Goal: Book appointment/travel/reservation

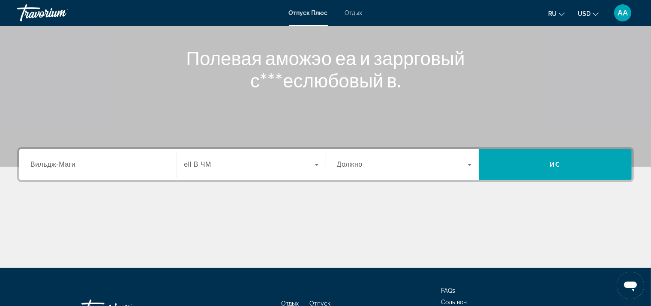
scroll to position [135, 0]
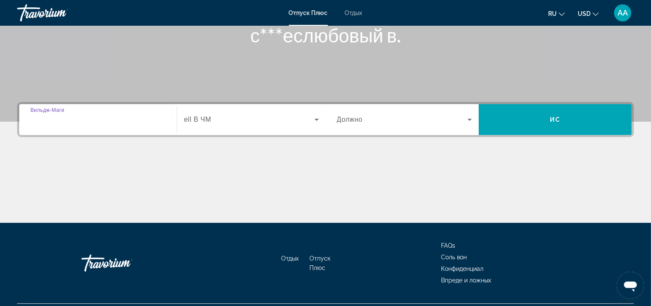
click at [93, 118] on input "Destination Вильдж-Маги" at bounding box center [97, 120] width 135 height 10
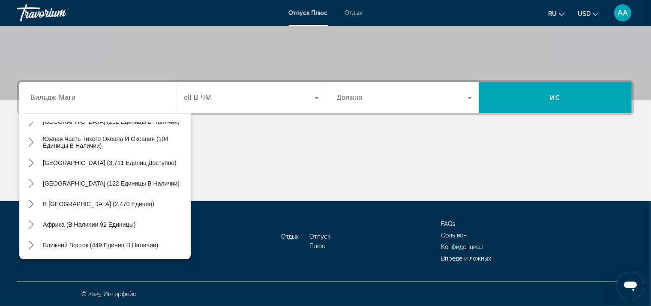
scroll to position [139, 0]
click at [89, 206] on span "В [GEOGRAPHIC_DATA] (2,470 единиц)" at bounding box center [98, 203] width 111 height 7
type input "**********"
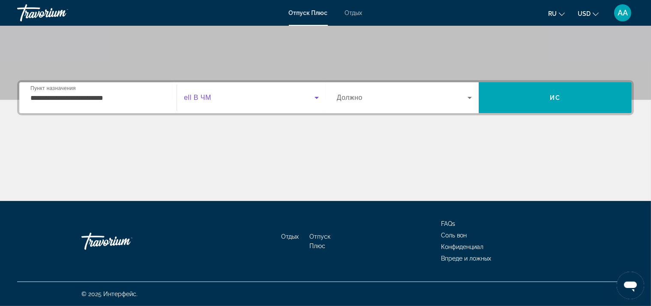
click at [228, 100] on span "Поиск виджет" at bounding box center [249, 98] width 130 height 10
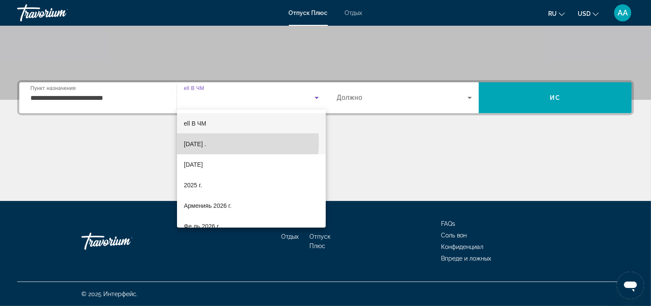
click at [206, 142] on span "[DATE] ." at bounding box center [195, 144] width 22 height 10
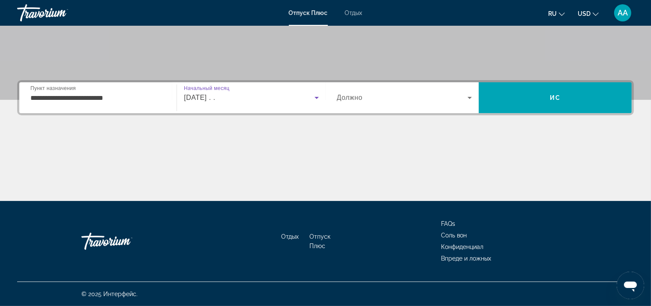
click at [384, 101] on span "Поиск виджет" at bounding box center [402, 98] width 131 height 10
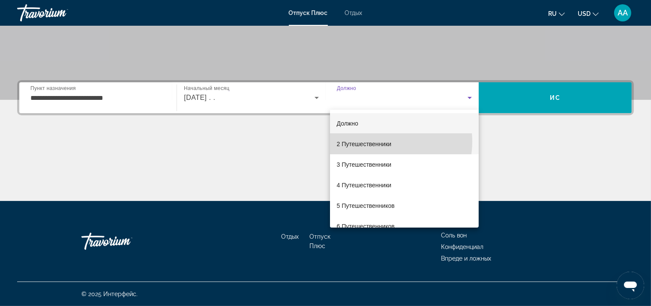
click at [379, 141] on span "2 Путешественники" at bounding box center [364, 144] width 55 height 10
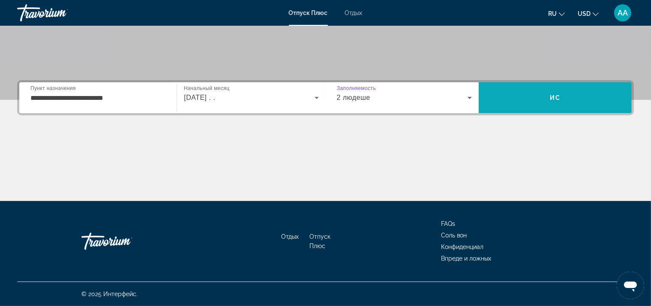
click at [554, 105] on span "Поиск" at bounding box center [555, 97] width 153 height 21
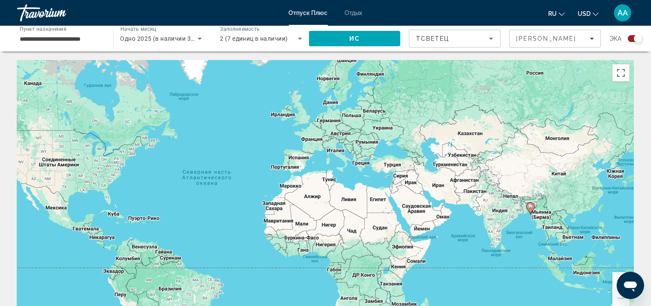
drag, startPoint x: 599, startPoint y: 220, endPoint x: 503, endPoint y: 222, distance: 95.1
click at [503, 222] on div "Чтобы активировать перетаскивание с помощью клавиатуры, нажмите Alt + Ввод. Пос…" at bounding box center [325, 188] width 617 height 257
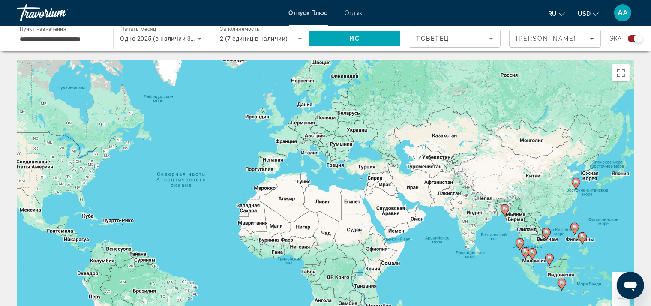
drag, startPoint x: 584, startPoint y: 204, endPoint x: 557, endPoint y: 207, distance: 27.1
click at [557, 207] on div "Чтобы активировать перетаскивание с помощью клавиатуры, нажмите Alt + Ввод. Пос…" at bounding box center [325, 188] width 617 height 257
click at [569, 200] on div "Чтобы активировать перетаскивание с помощью клавиатуры, нажмите Alt + Ввод. Пос…" at bounding box center [325, 188] width 617 height 257
click at [557, 204] on div "Чтобы активировать перетаскивание с помощью клавиатуры, нажмите Alt + Ввод. Пос…" at bounding box center [325, 188] width 617 height 257
click at [577, 183] on image "Основной контент" at bounding box center [575, 182] width 5 height 5
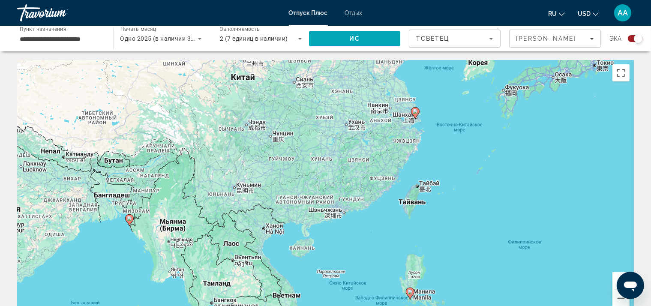
drag, startPoint x: 326, startPoint y: 183, endPoint x: 417, endPoint y: 111, distance: 115.0
click at [417, 111] on image "Основной контент" at bounding box center [415, 111] width 5 height 5
click at [417, 112] on image "Основной контент" at bounding box center [415, 111] width 5 height 5
type input "**********"
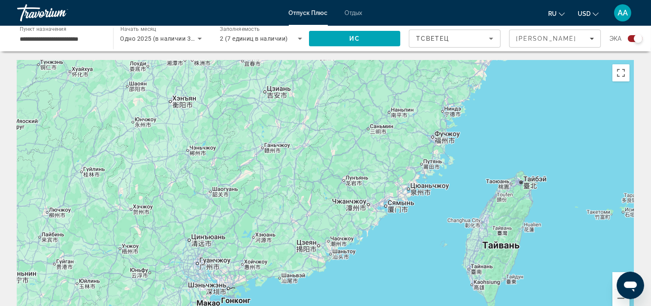
drag, startPoint x: 497, startPoint y: 162, endPoint x: 325, endPoint y: 165, distance: 172.3
click at [325, 165] on div "СМВС К СИ ТЬИ ТИП.Ток. Чтобы активировать перетаскивание с помощью клавиатуры, …" at bounding box center [325, 188] width 617 height 257
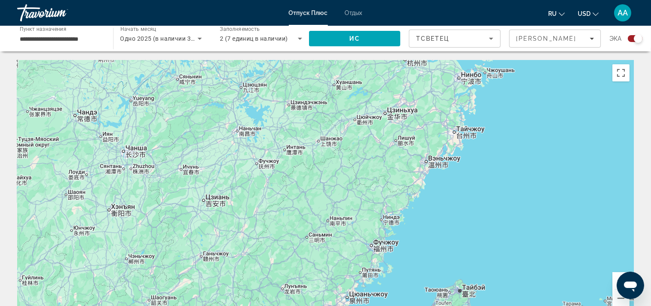
drag, startPoint x: 414, startPoint y: 150, endPoint x: 353, endPoint y: 260, distance: 124.8
click at [353, 260] on div "СМВС К СИ ТЬИ ТИП.Ток. Чтобы активировать перетаскивание с помощью клавиатуры, …" at bounding box center [325, 188] width 617 height 257
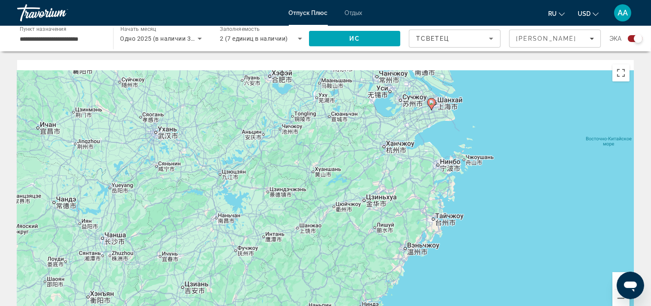
drag, startPoint x: 491, startPoint y: 131, endPoint x: 470, endPoint y: 223, distance: 94.3
click at [470, 223] on div "СМВС К СИ ТЬИ ТИП.Ток. Чтобы активировать перетаскивание с помощью клавиатуры, …" at bounding box center [325, 188] width 617 height 257
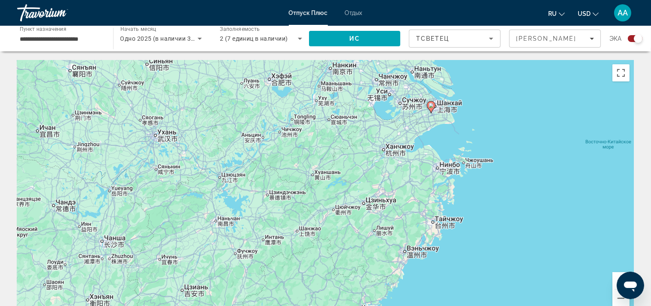
click at [434, 108] on icon "Основной контент" at bounding box center [431, 107] width 8 height 11
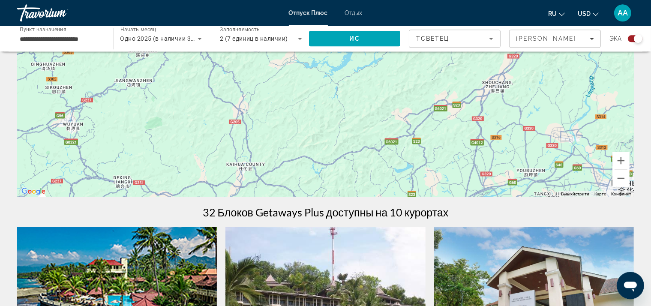
scroll to position [135, 0]
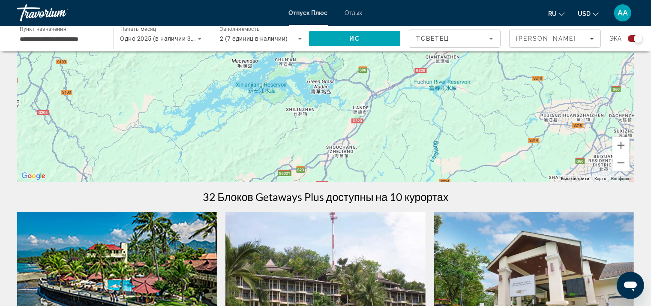
drag, startPoint x: 469, startPoint y: 100, endPoint x: 309, endPoint y: 189, distance: 182.6
click at [309, 182] on div "СМВС К СИ ТЬИ ТИП.Ток. Чтобы активировать перетаскивание с помощью клавиатуры, …" at bounding box center [325, 53] width 617 height 257
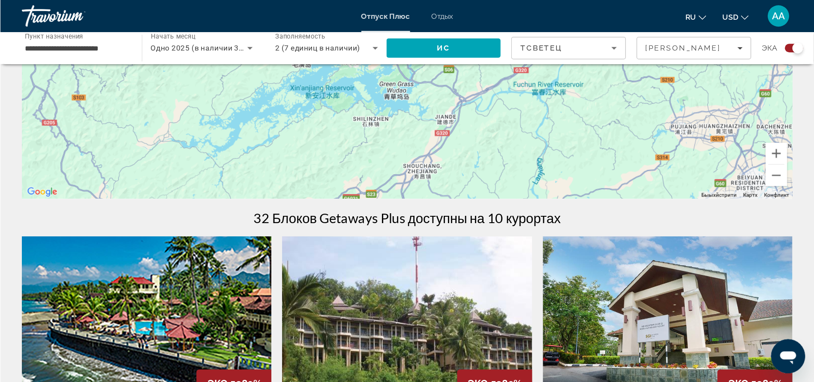
scroll to position [181, 0]
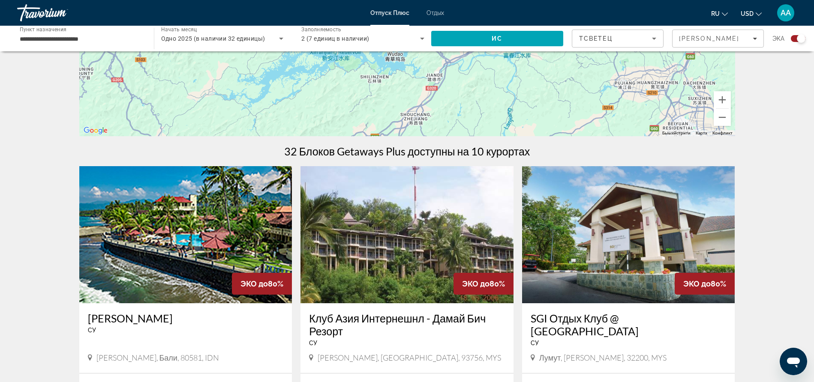
drag, startPoint x: 581, startPoint y: 98, endPoint x: 577, endPoint y: 103, distance: 7.0
click at [577, 103] on div "СМВС К СИ ТЬИ ТИП.Ток. Чтобы активировать перетаскивание с помощью клавиатуры, …" at bounding box center [407, 7] width 656 height 257
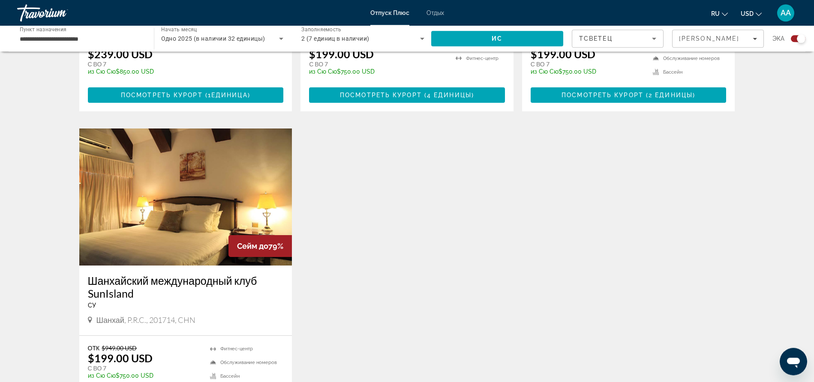
scroll to position [1186, 0]
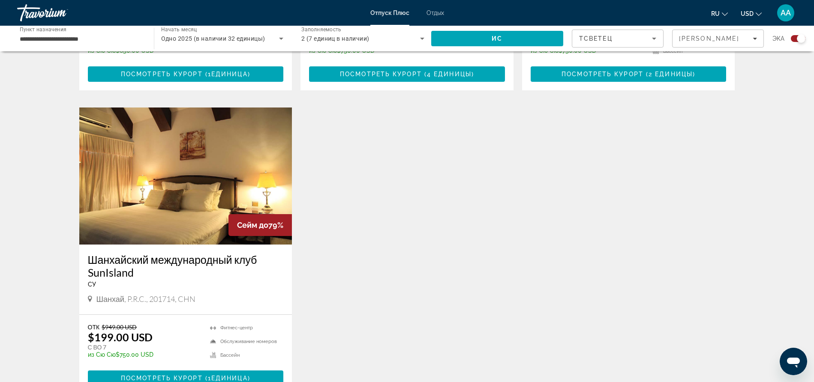
click at [154, 253] on h3 "Шанхайский международный клуб SunIsland" at bounding box center [186, 266] width 196 height 26
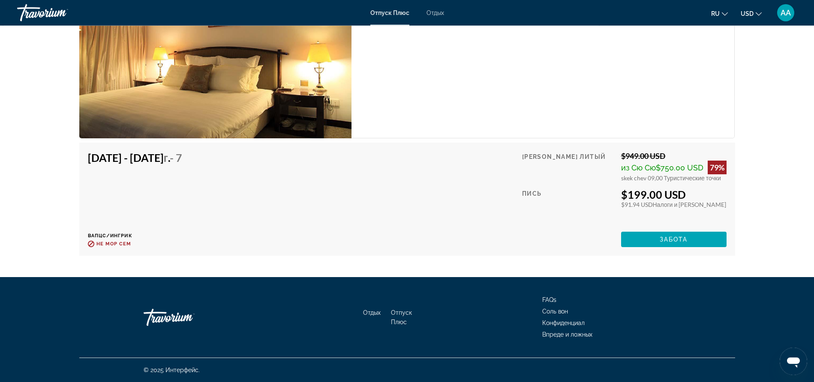
scroll to position [1520, 0]
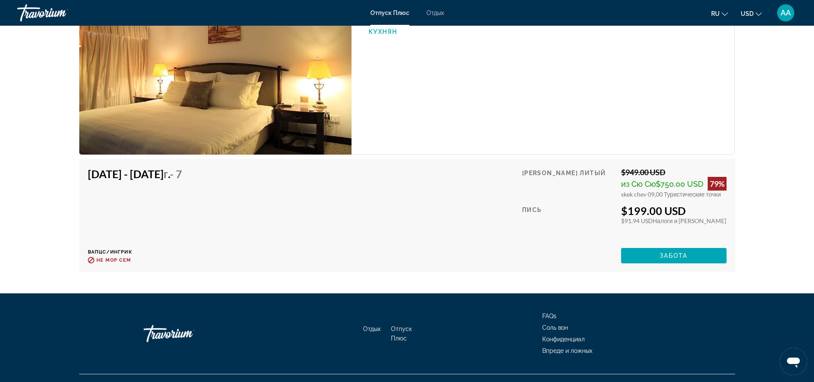
click at [262, 139] on img "Основной контент" at bounding box center [215, 64] width 272 height 182
click at [211, 130] on img "Основной контент" at bounding box center [215, 64] width 272 height 182
click at [296, 144] on img "Основной контент" at bounding box center [215, 64] width 272 height 182
click at [323, 114] on img "Основной контент" at bounding box center [215, 64] width 272 height 182
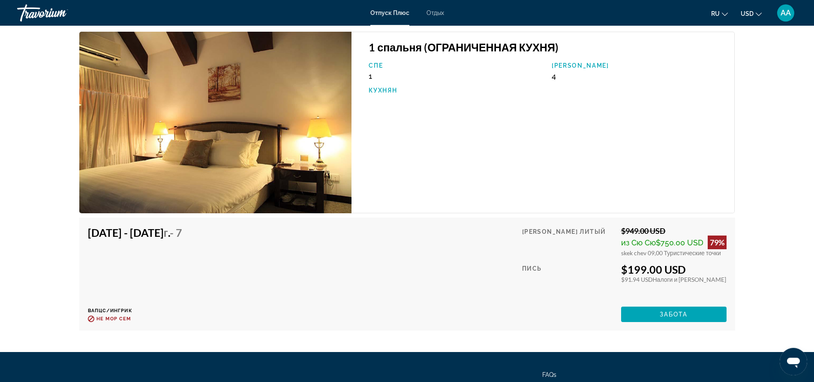
scroll to position [1433, 0]
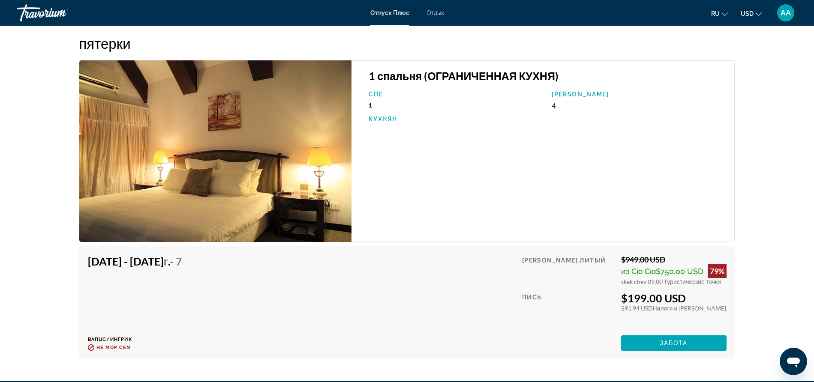
click at [284, 160] on img "Основной контент" at bounding box center [215, 151] width 272 height 182
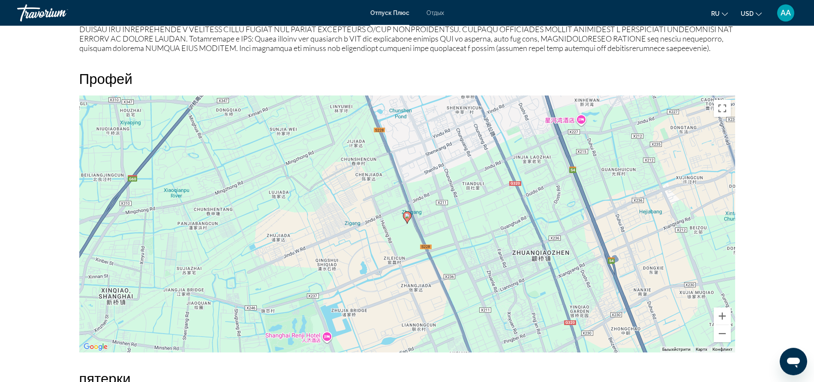
scroll to position [1127, 0]
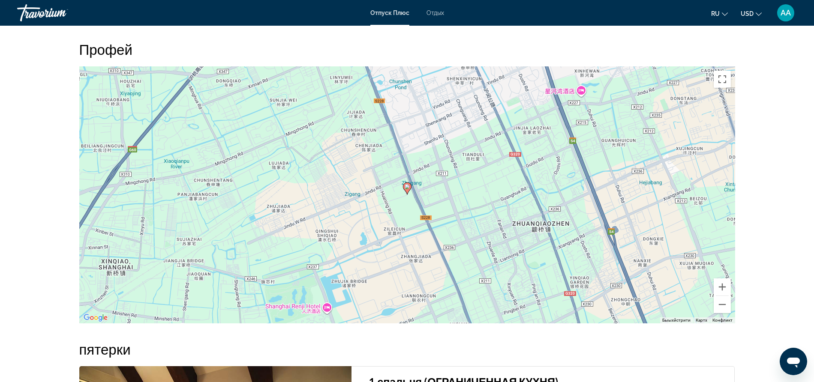
click at [408, 189] on image "Основной контент" at bounding box center [406, 186] width 5 height 5
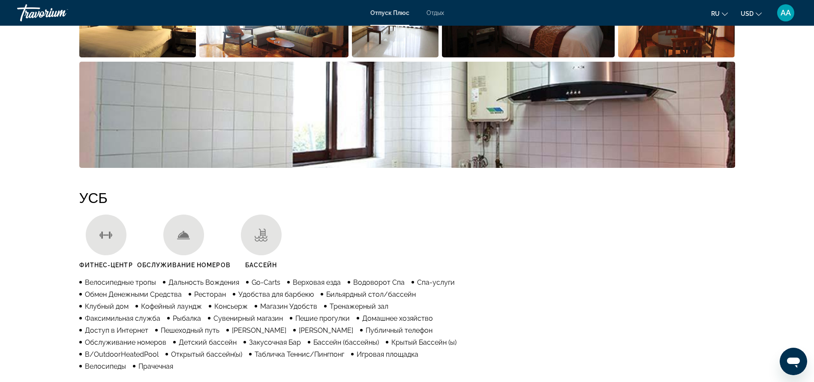
scroll to position [209, 0]
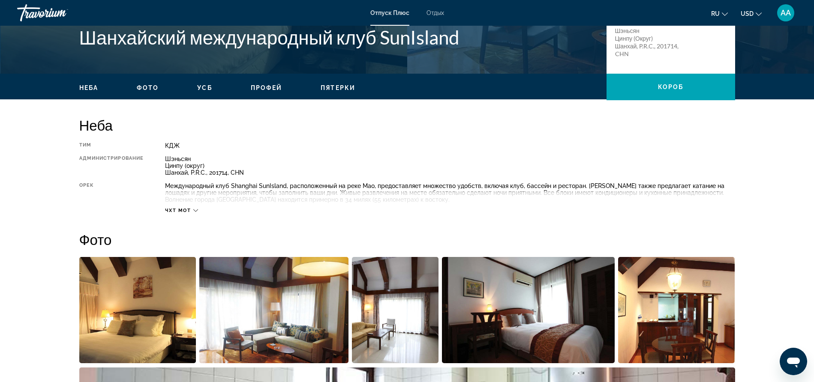
click at [143, 294] on img "Открыть полноэкранный слайдер изображений" at bounding box center [137, 310] width 117 height 106
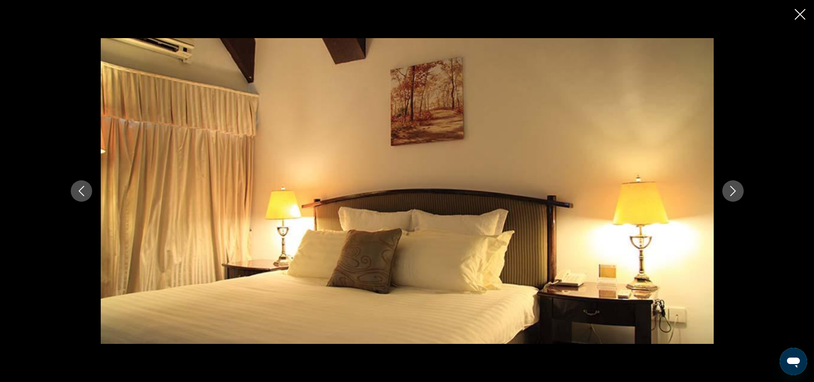
click at [658, 190] on icon "Следующее изображение" at bounding box center [733, 191] width 10 height 10
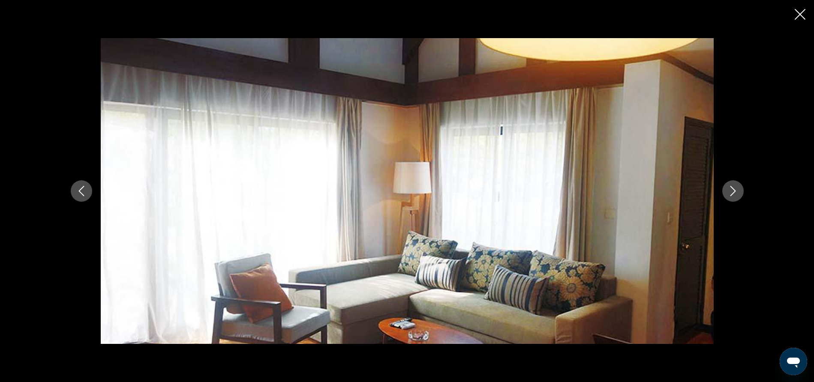
click at [658, 190] on icon "Следующее изображение" at bounding box center [733, 191] width 10 height 10
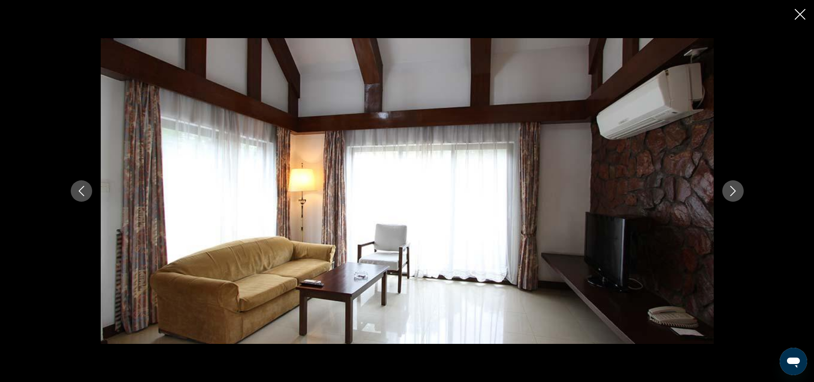
click at [658, 190] on icon "Следующее изображение" at bounding box center [733, 191] width 10 height 10
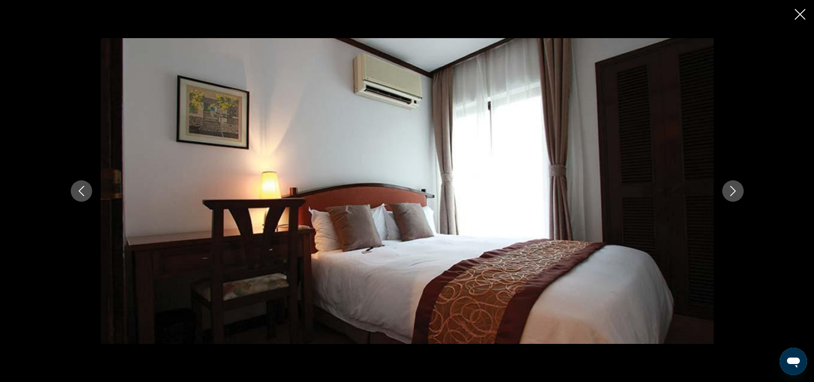
click at [658, 190] on icon "Следующее изображение" at bounding box center [733, 191] width 10 height 10
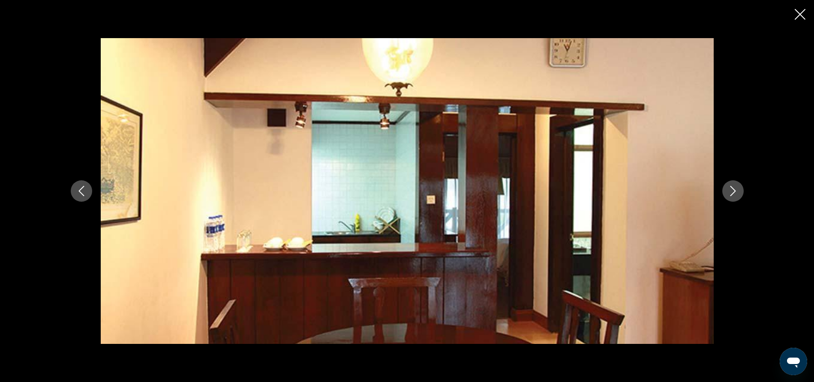
click at [658, 190] on icon "Следующее изображение" at bounding box center [733, 191] width 10 height 10
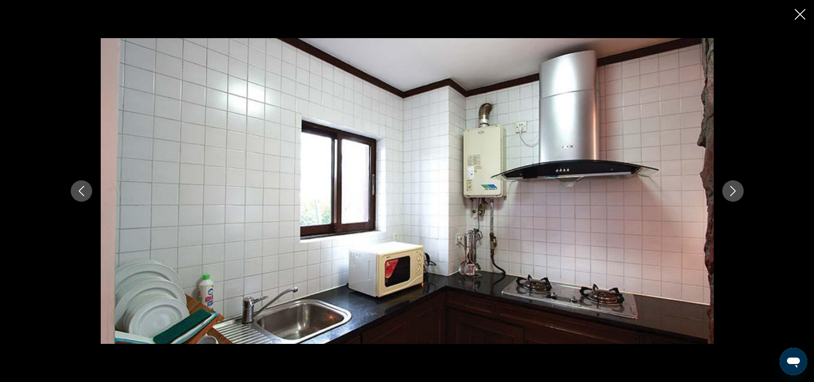
click at [658, 190] on icon "Следующее изображение" at bounding box center [733, 191] width 10 height 10
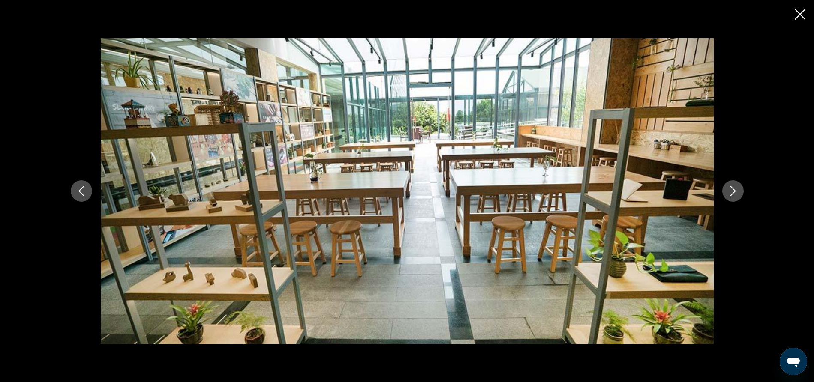
click at [658, 190] on icon "Следующее изображение" at bounding box center [733, 191] width 10 height 10
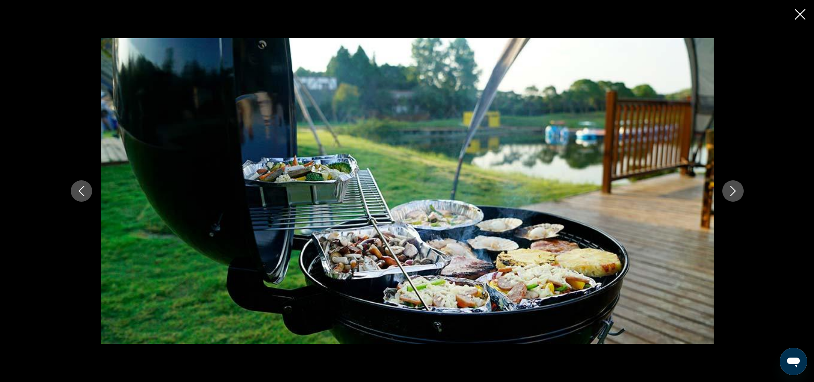
click at [658, 190] on icon "Следующее изображение" at bounding box center [733, 191] width 10 height 10
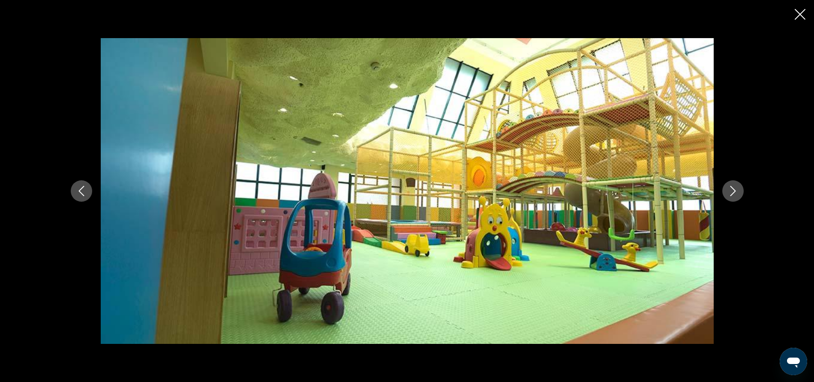
click at [658, 190] on icon "Следующее изображение" at bounding box center [733, 191] width 10 height 10
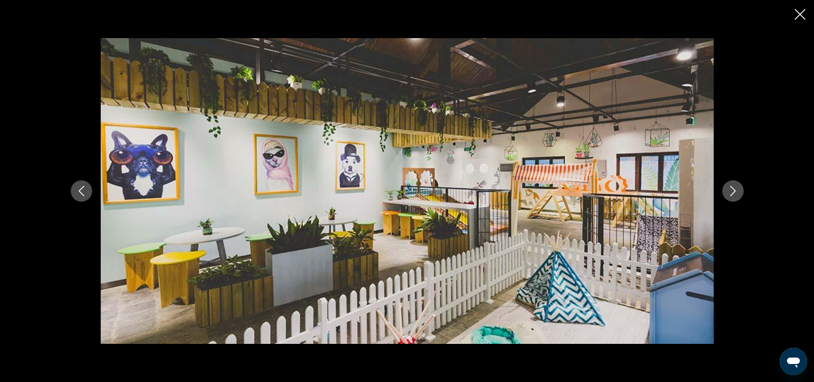
click at [658, 190] on icon "Следующее изображение" at bounding box center [733, 191] width 10 height 10
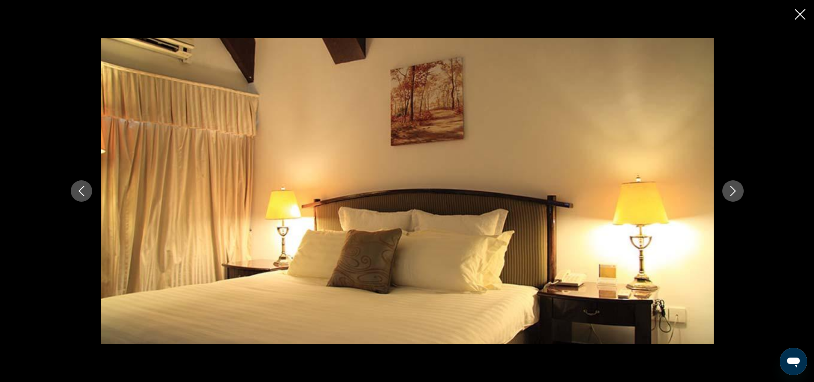
click at [658, 190] on icon "Следующее изображение" at bounding box center [733, 191] width 10 height 10
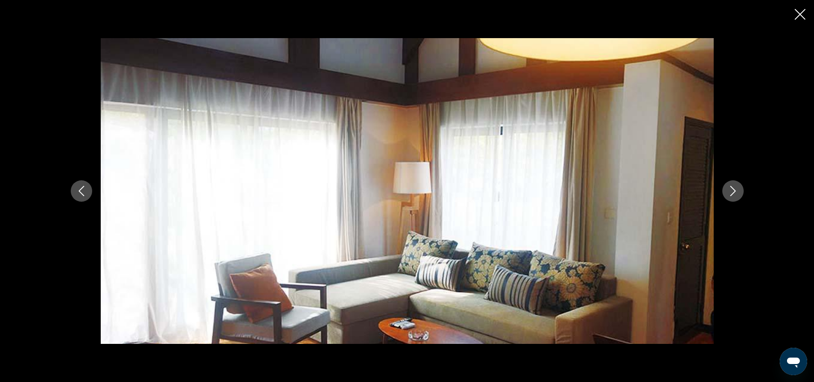
click at [658, 190] on icon "Следующее изображение" at bounding box center [733, 191] width 10 height 10
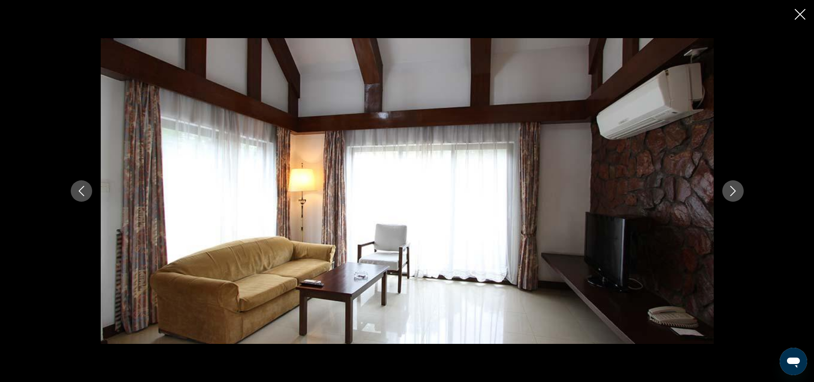
click at [658, 190] on icon "Следующее изображение" at bounding box center [733, 191] width 10 height 10
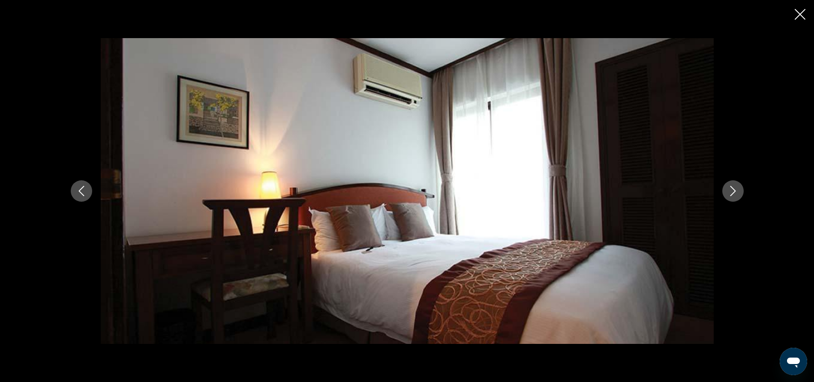
click at [658, 15] on icon "Закрыть слайдс-шоу" at bounding box center [799, 14] width 11 height 11
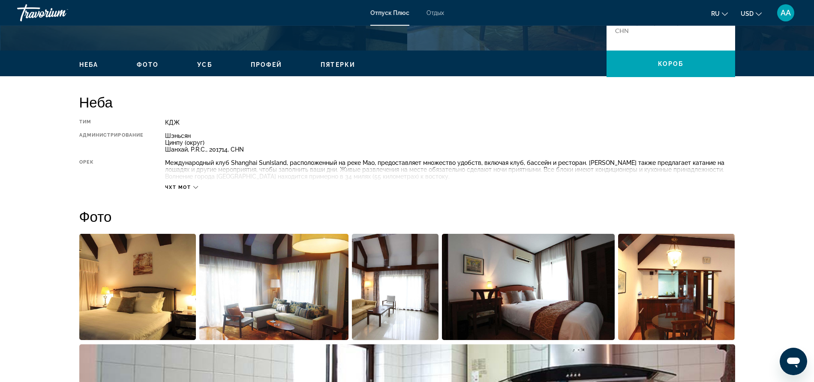
scroll to position [253, 0]
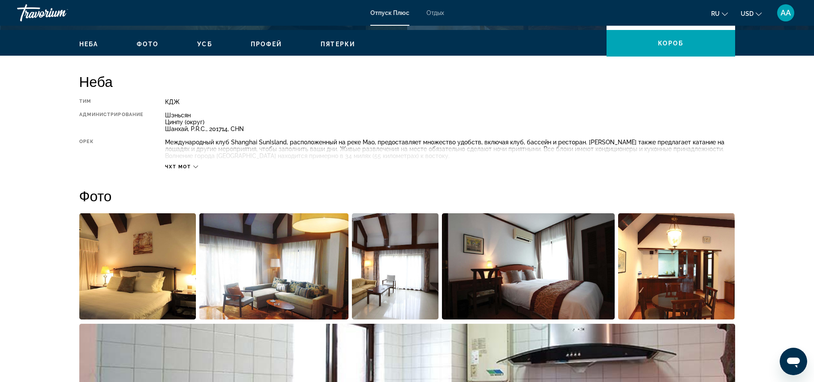
click at [196, 165] on icon "Основной контент" at bounding box center [195, 167] width 5 height 5
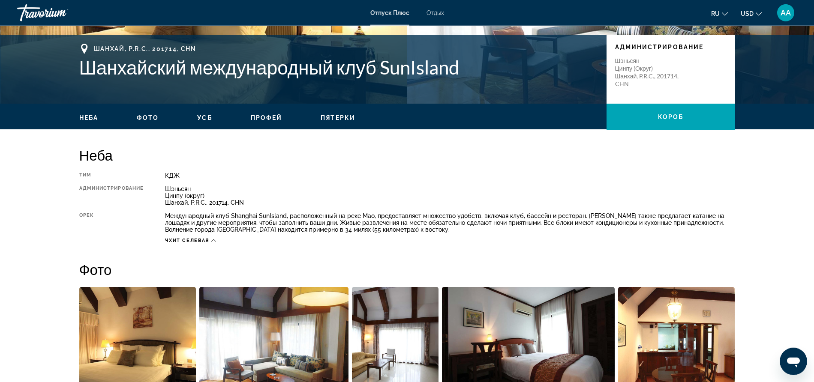
scroll to position [165, 0]
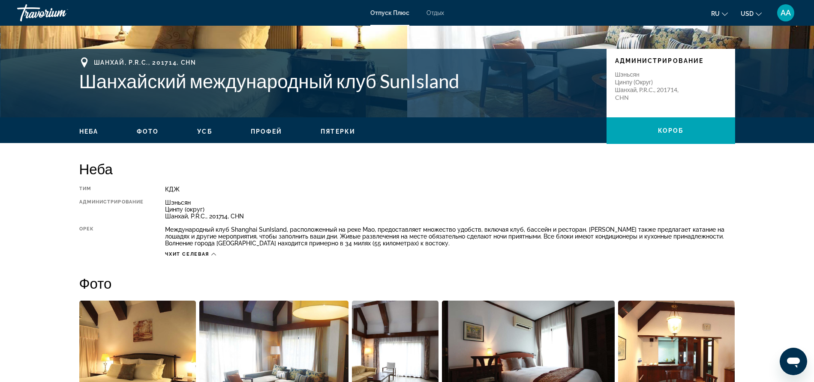
click at [148, 130] on span "Фото" at bounding box center [148, 131] width 22 height 7
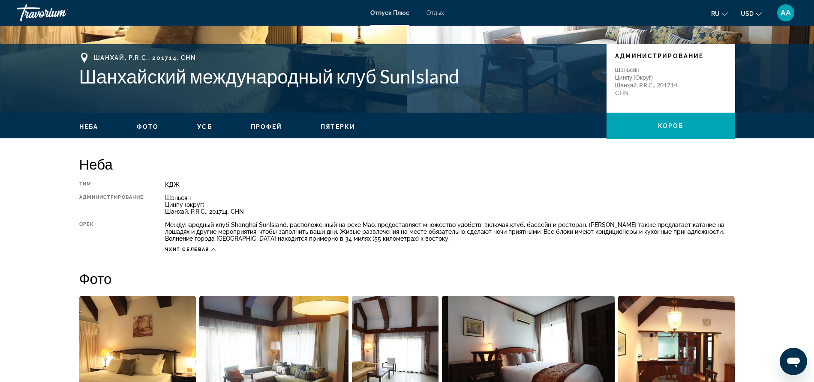
click at [207, 128] on span "УСБ" at bounding box center [204, 126] width 15 height 7
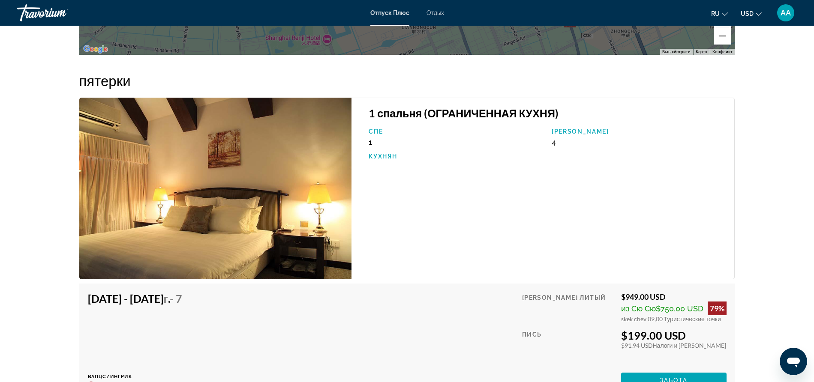
scroll to position [1564, 0]
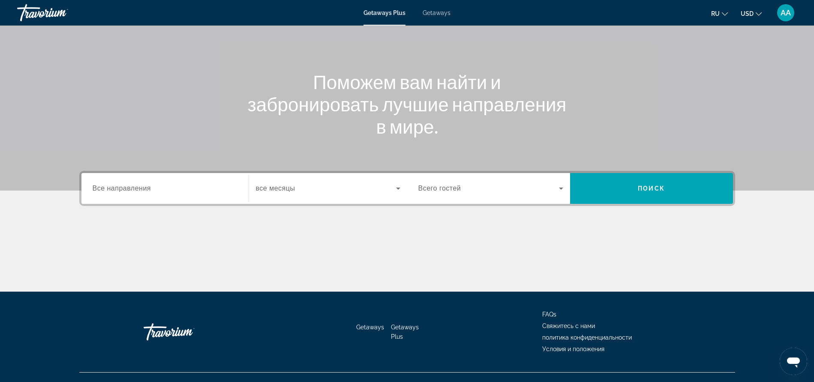
scroll to position [81, 0]
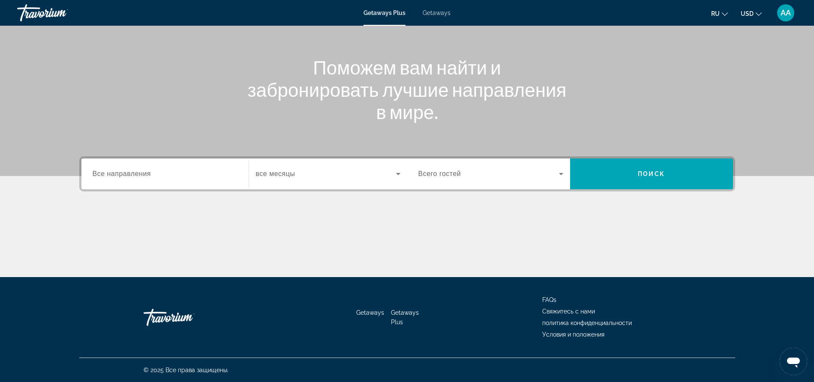
click at [311, 173] on span "Search widget" at bounding box center [326, 174] width 140 height 10
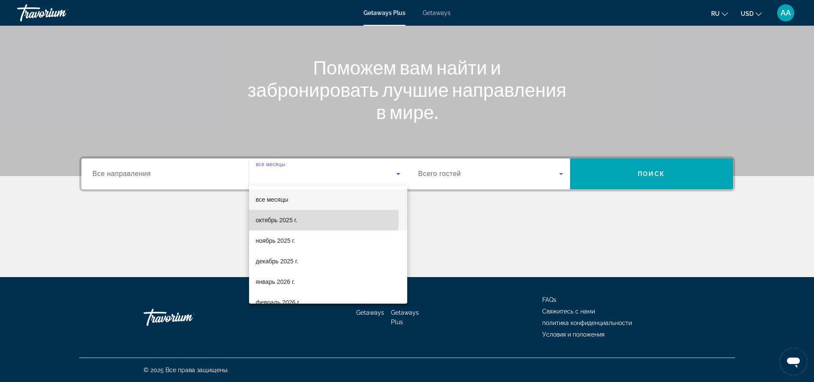
click at [276, 219] on span "октябрь 2025 г." at bounding box center [277, 220] width 42 height 10
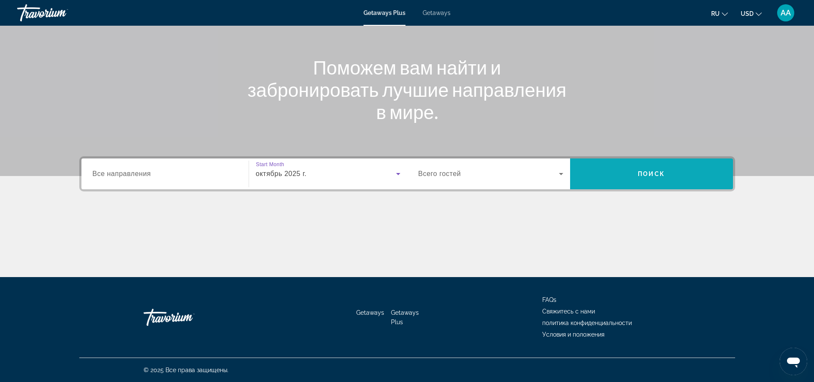
click at [599, 174] on span "Search" at bounding box center [651, 174] width 163 height 21
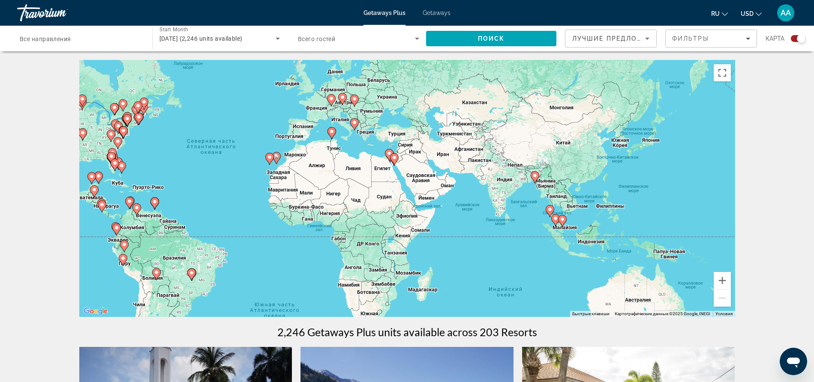
drag, startPoint x: 627, startPoint y: 225, endPoint x: 450, endPoint y: 196, distance: 179.3
click at [450, 196] on div "Чтобы активировать перетаскивание с помощью клавиатуры, нажмите Alt + Ввод. Пос…" at bounding box center [407, 188] width 656 height 257
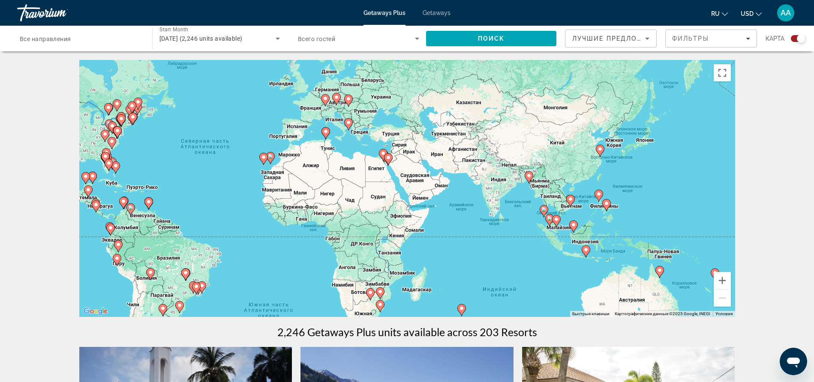
click at [571, 200] on image "Main content" at bounding box center [570, 199] width 5 height 5
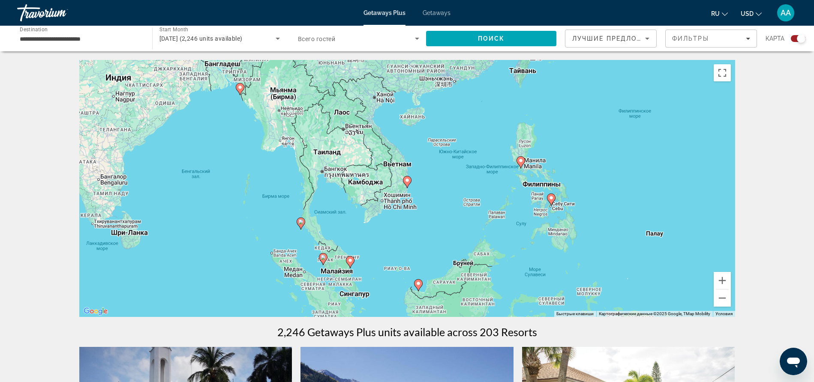
click at [409, 183] on image "Main content" at bounding box center [406, 180] width 5 height 5
type input "**********"
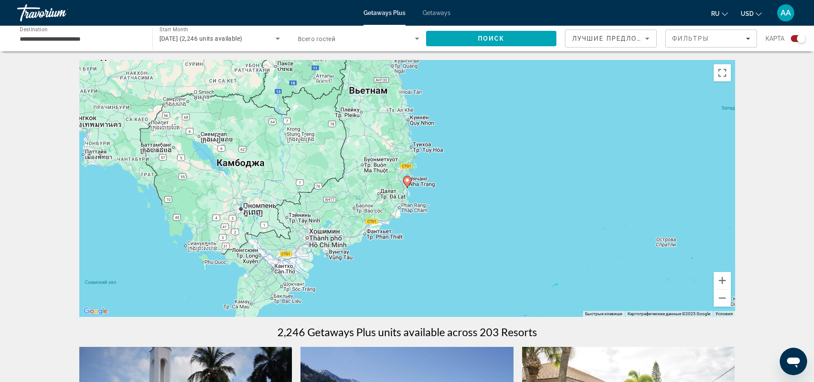
click at [409, 183] on image "Main content" at bounding box center [406, 180] width 5 height 5
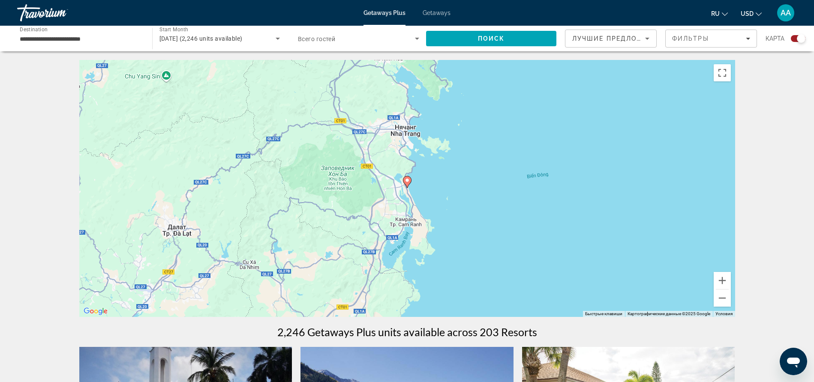
click at [408, 182] on image "Main content" at bounding box center [406, 180] width 5 height 5
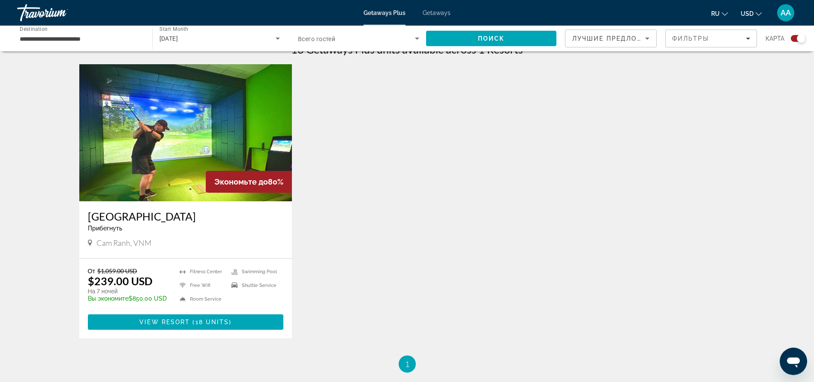
scroll to position [262, 0]
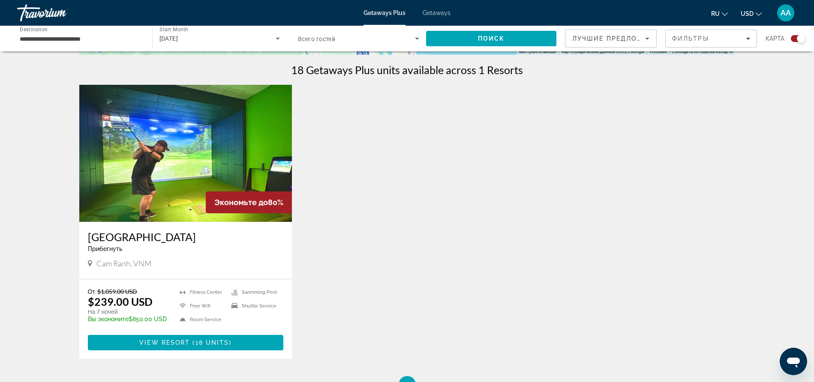
click at [179, 162] on img "Main content" at bounding box center [185, 153] width 213 height 137
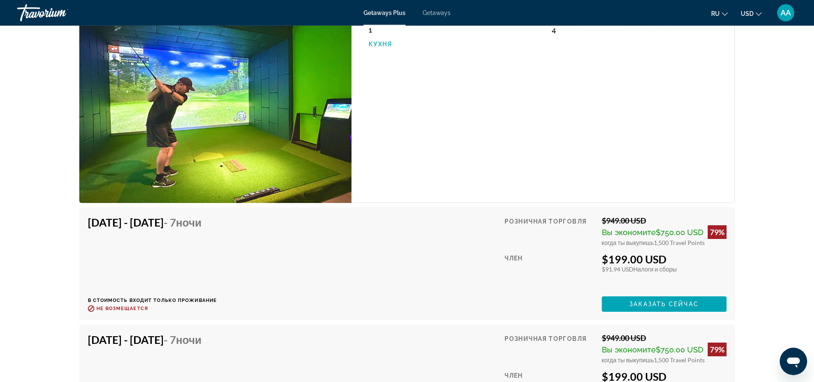
scroll to position [1865, 0]
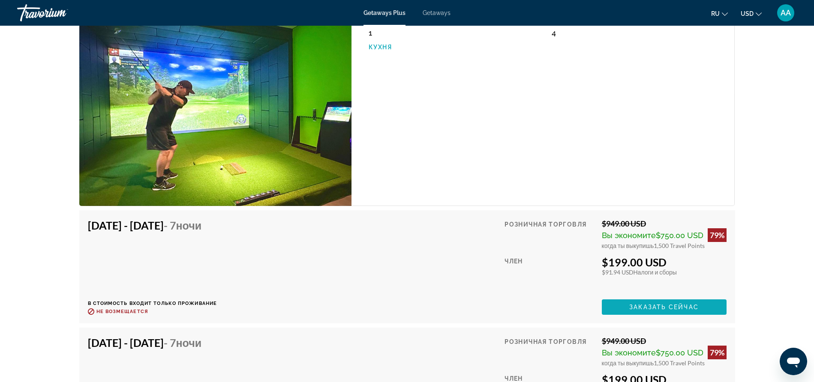
click at [655, 297] on span "Main content" at bounding box center [664, 307] width 125 height 21
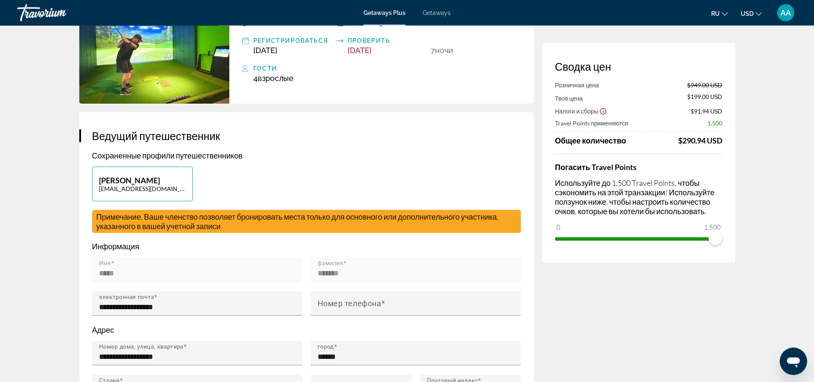
scroll to position [87, 0]
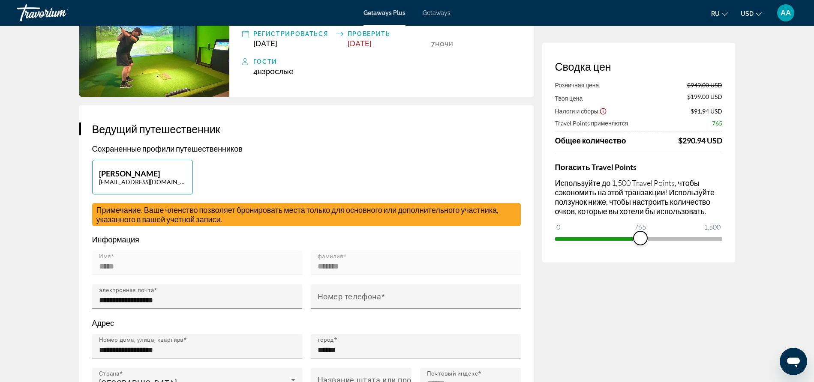
drag, startPoint x: 713, startPoint y: 238, endPoint x: 633, endPoint y: 240, distance: 79.7
click at [633, 240] on span "ngx-slider" at bounding box center [640, 238] width 14 height 14
drag, startPoint x: 632, startPoint y: 239, endPoint x: 719, endPoint y: 236, distance: 86.6
click at [719, 236] on span "ngx-slider" at bounding box center [715, 238] width 14 height 14
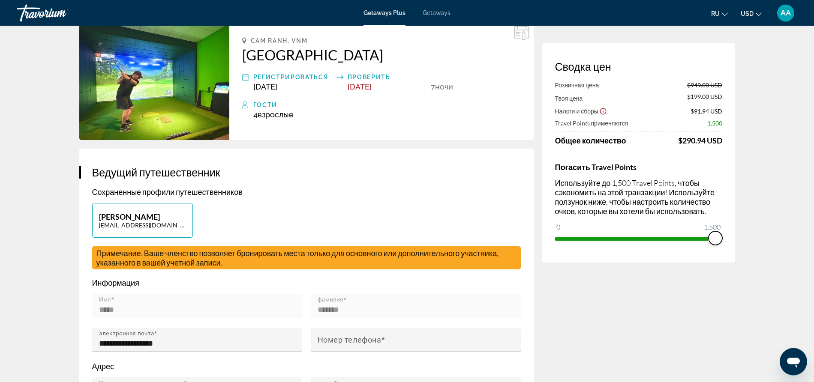
scroll to position [0, 0]
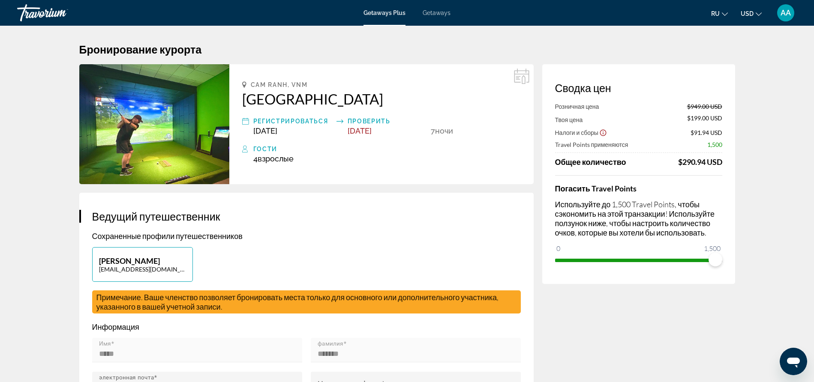
click at [194, 119] on img "Main content" at bounding box center [154, 124] width 150 height 120
click at [260, 103] on h2 "[GEOGRAPHIC_DATA]" at bounding box center [381, 98] width 278 height 17
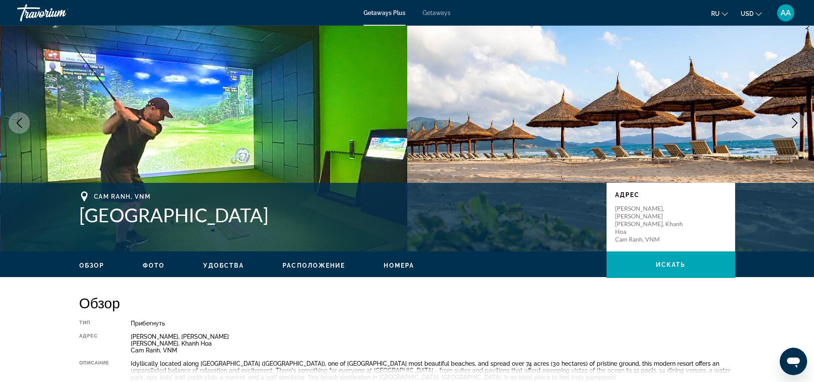
scroll to position [44, 0]
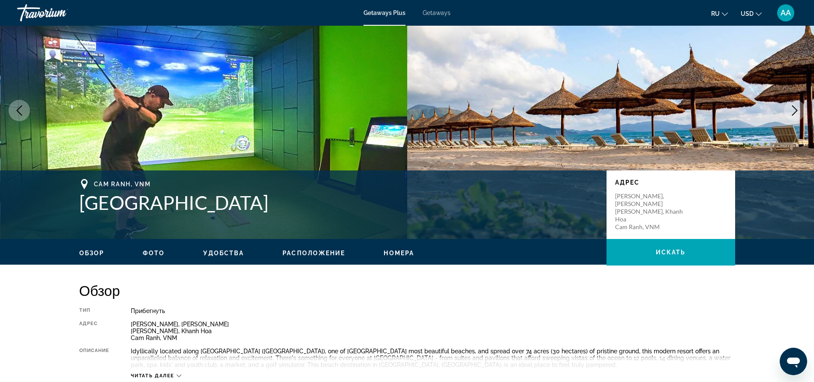
click at [567, 122] on img "Main content" at bounding box center [610, 110] width 407 height 257
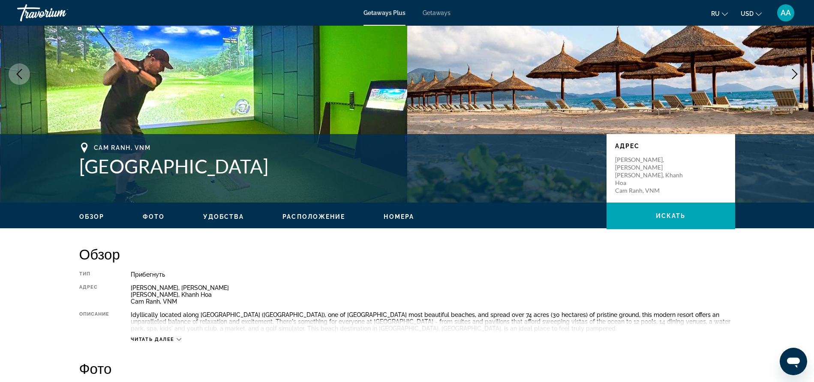
scroll to position [175, 0]
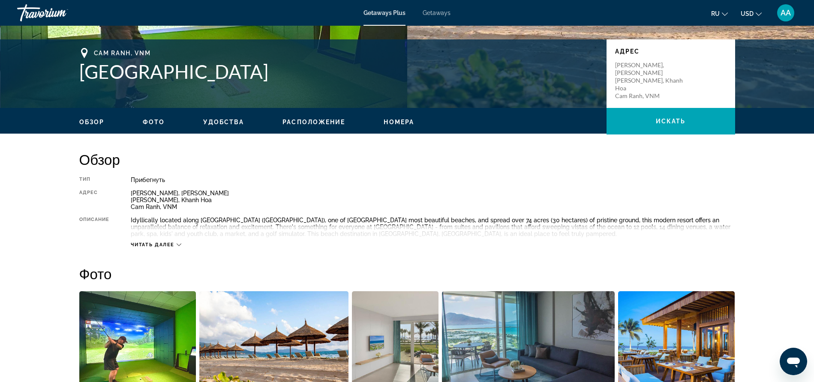
click at [177, 244] on div "Читать далее" at bounding box center [156, 245] width 51 height 6
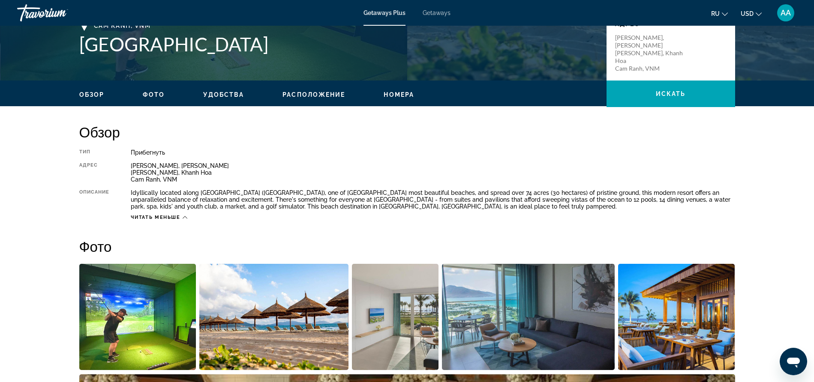
scroll to position [306, 0]
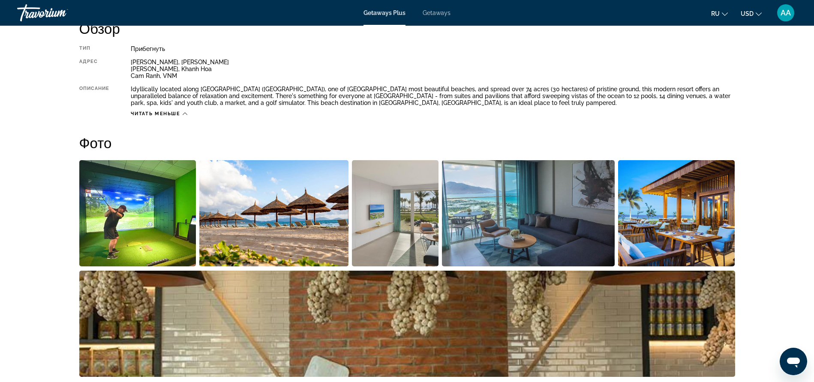
click at [287, 222] on img "Open full-screen image slider" at bounding box center [273, 213] width 149 height 106
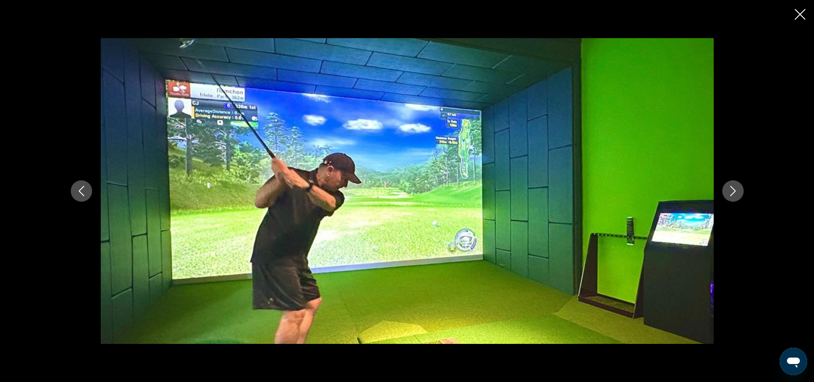
click at [735, 189] on icon "Next image" at bounding box center [733, 191] width 10 height 10
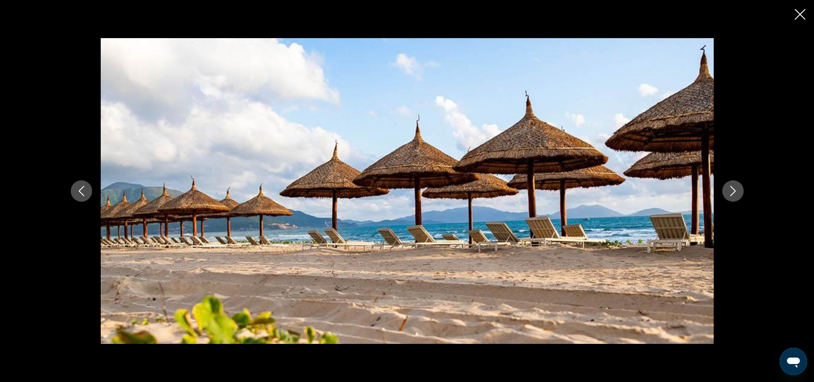
click at [735, 189] on icon "Next image" at bounding box center [733, 191] width 10 height 10
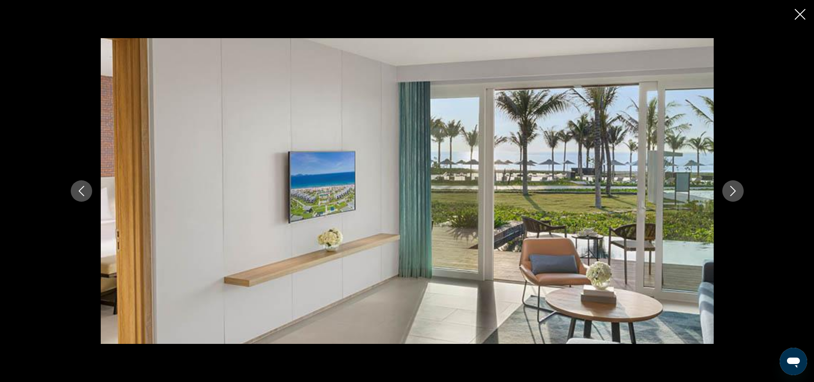
click at [735, 189] on icon "Next image" at bounding box center [733, 191] width 10 height 10
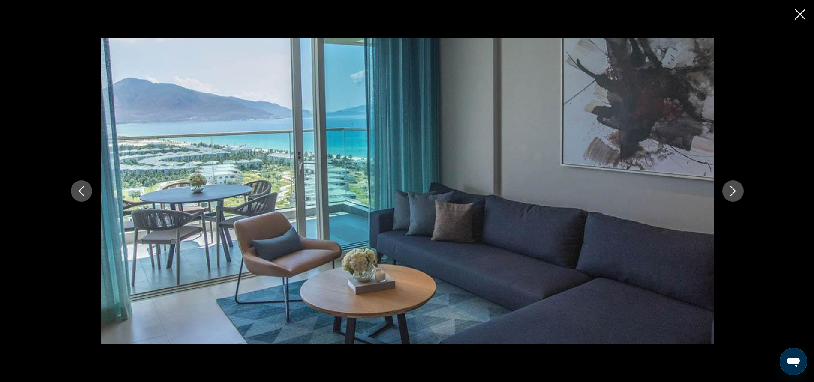
click at [735, 189] on icon "Next image" at bounding box center [733, 191] width 10 height 10
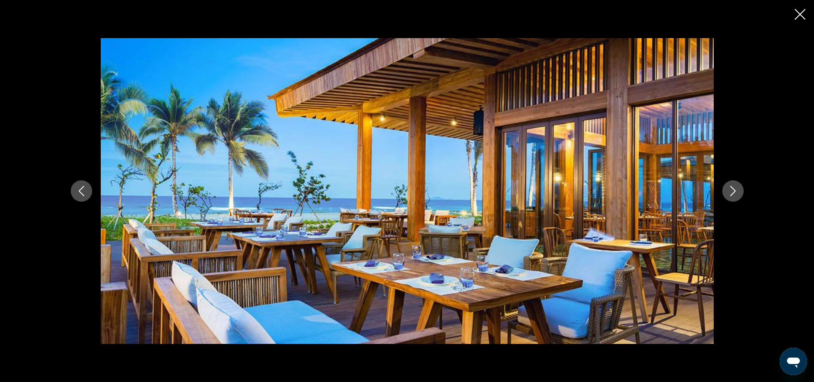
click at [735, 189] on icon "Next image" at bounding box center [733, 191] width 10 height 10
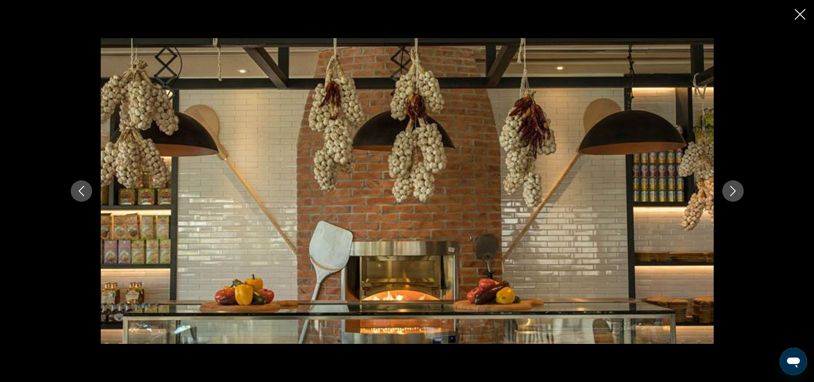
click at [735, 189] on icon "Next image" at bounding box center [733, 191] width 10 height 10
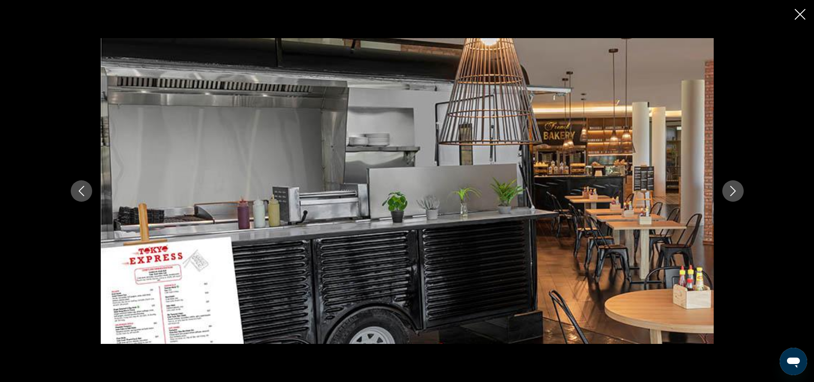
click at [735, 189] on icon "Next image" at bounding box center [733, 191] width 10 height 10
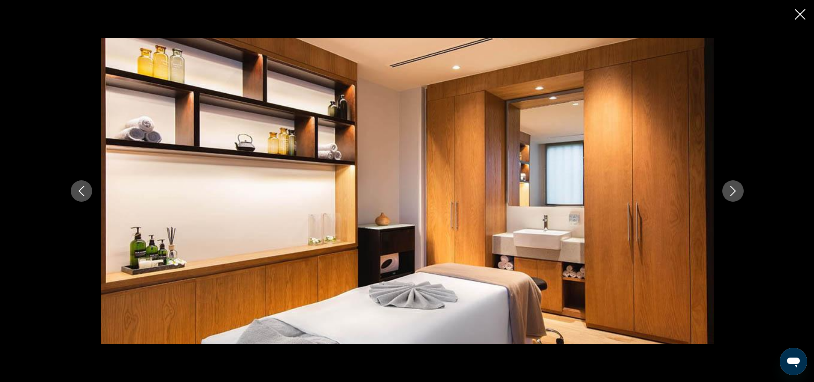
click at [735, 189] on icon "Next image" at bounding box center [733, 191] width 10 height 10
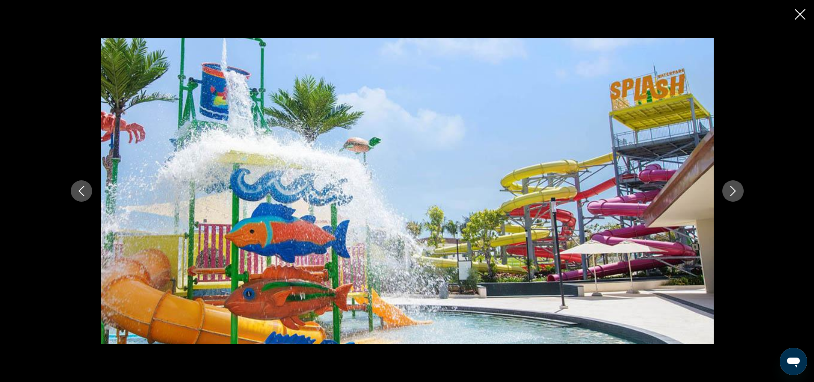
click at [735, 189] on icon "Next image" at bounding box center [733, 191] width 10 height 10
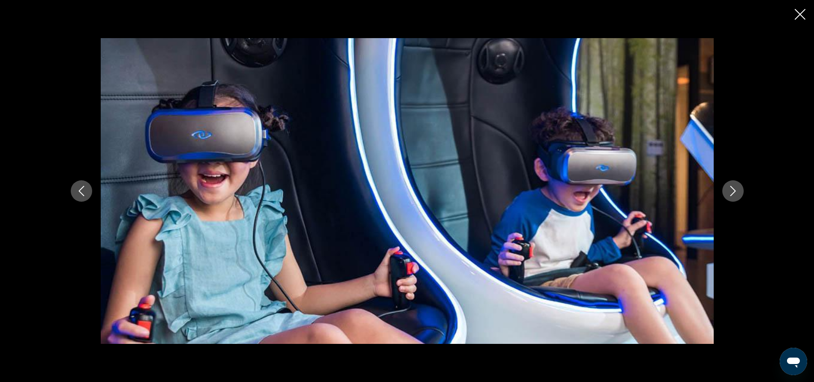
click at [735, 189] on icon "Next image" at bounding box center [733, 191] width 10 height 10
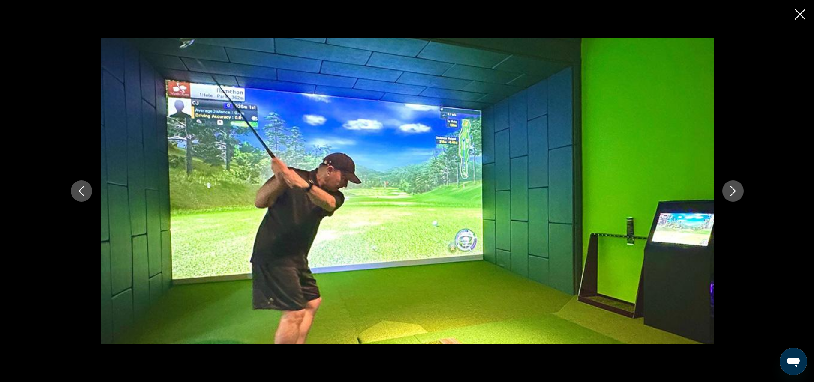
click at [735, 189] on icon "Next image" at bounding box center [733, 191] width 10 height 10
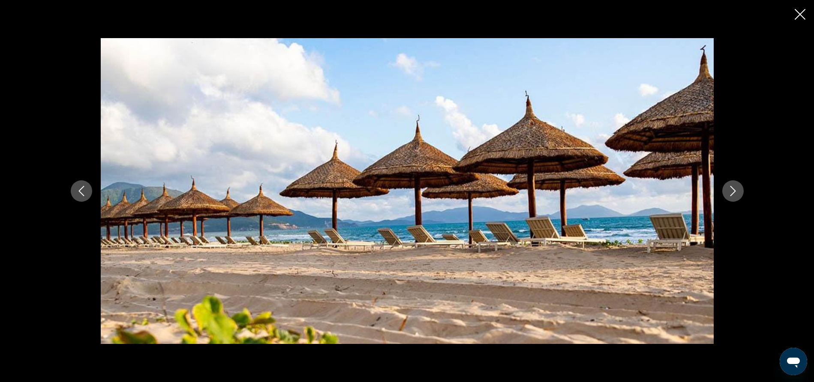
click at [735, 189] on icon "Next image" at bounding box center [733, 191] width 10 height 10
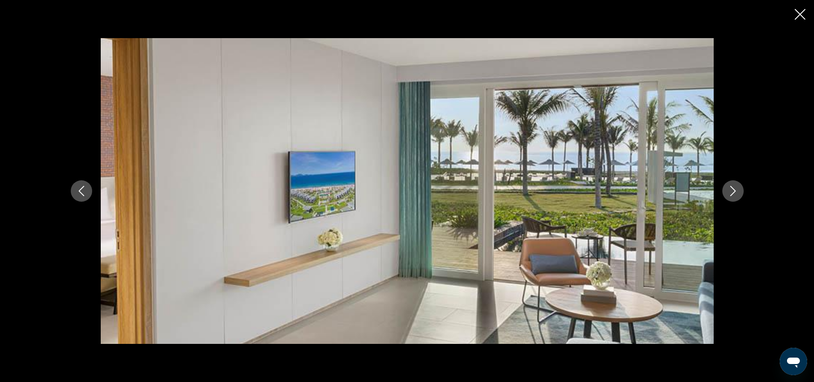
click at [735, 189] on icon "Next image" at bounding box center [733, 191] width 10 height 10
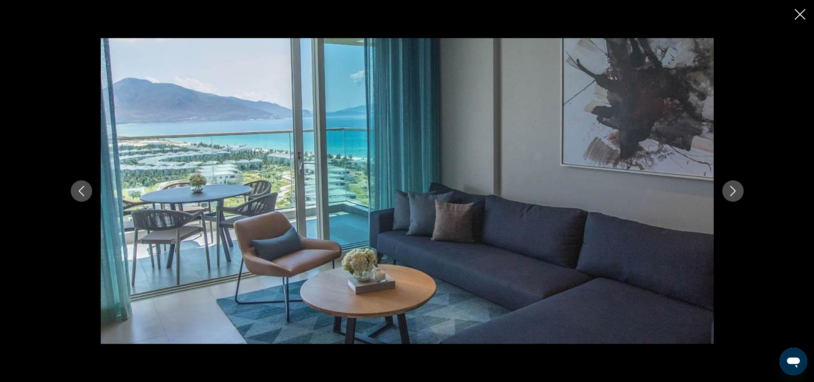
click at [735, 189] on icon "Next image" at bounding box center [733, 191] width 10 height 10
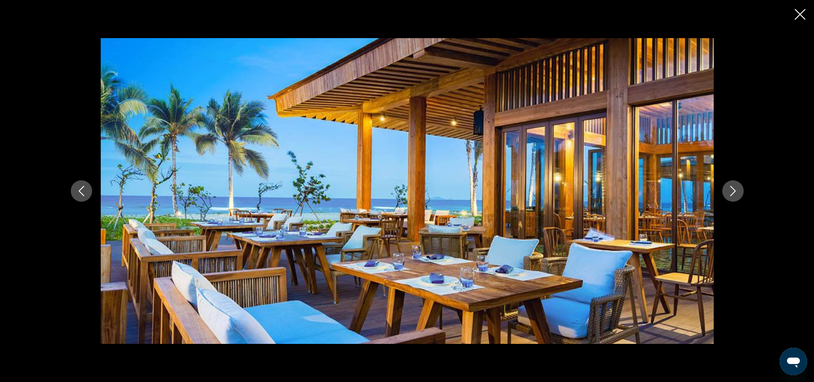
click at [735, 189] on icon "Next image" at bounding box center [733, 191] width 10 height 10
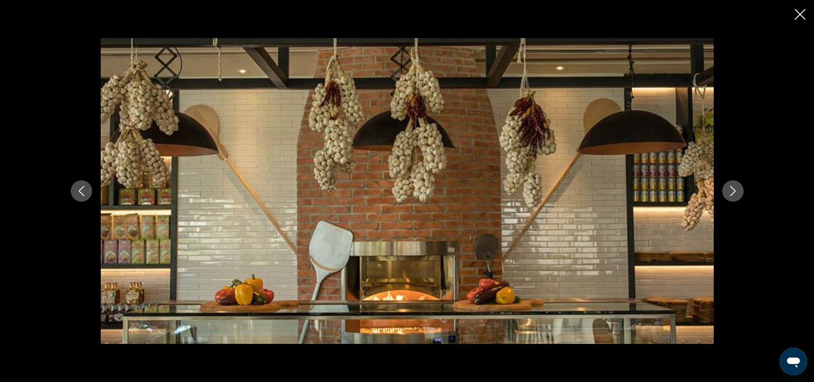
click at [735, 189] on icon "Next image" at bounding box center [733, 191] width 10 height 10
